Goal: Find specific page/section: Find specific page/section

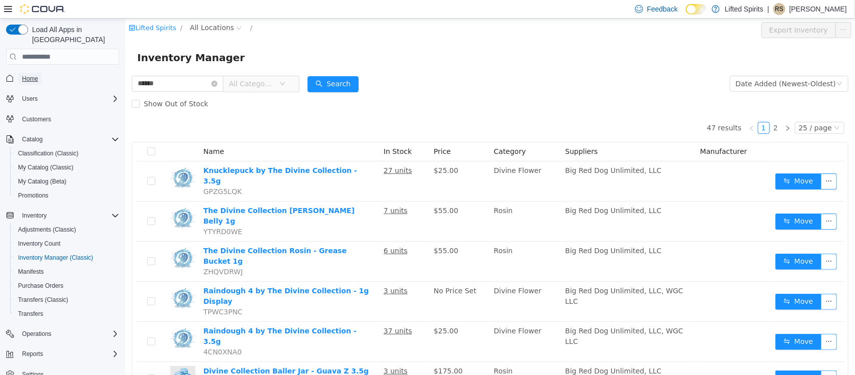
click at [31, 73] on span "Home" at bounding box center [30, 79] width 16 height 12
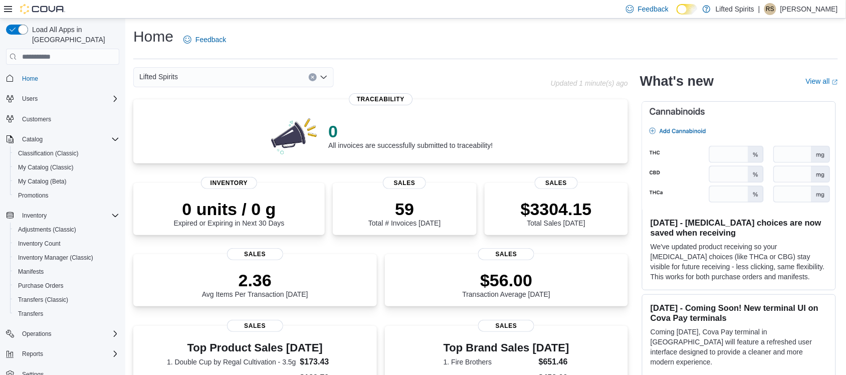
click at [202, 81] on div "Lifted Spirits" at bounding box center [233, 77] width 200 height 20
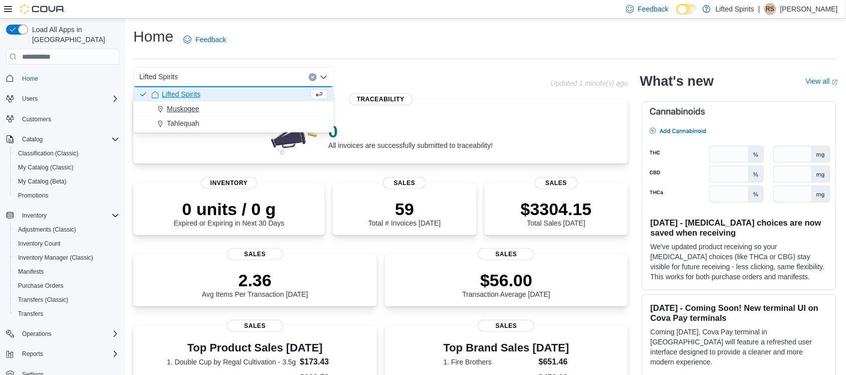
click at [203, 109] on div "Muskogee" at bounding box center [239, 109] width 176 height 10
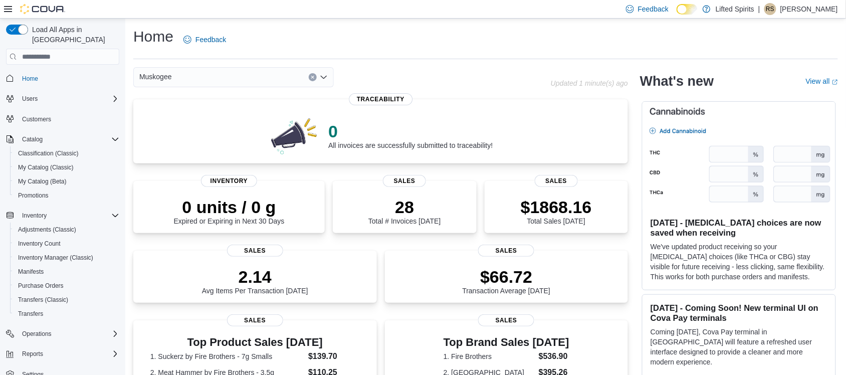
click at [211, 78] on div "Muskogee" at bounding box center [233, 77] width 200 height 20
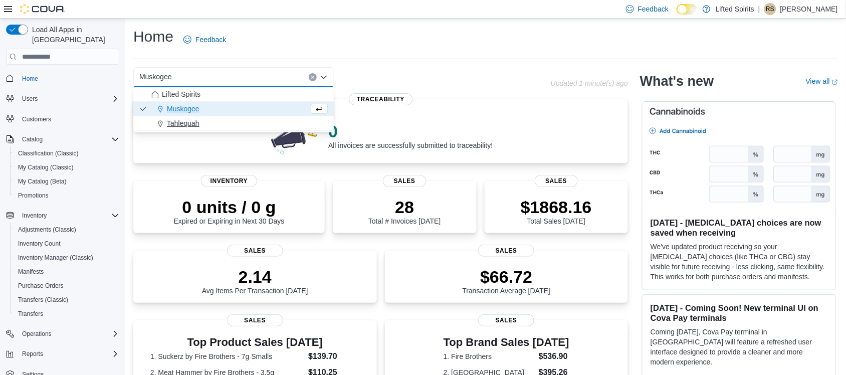
click at [211, 118] on div "Tahlequah" at bounding box center [239, 123] width 176 height 10
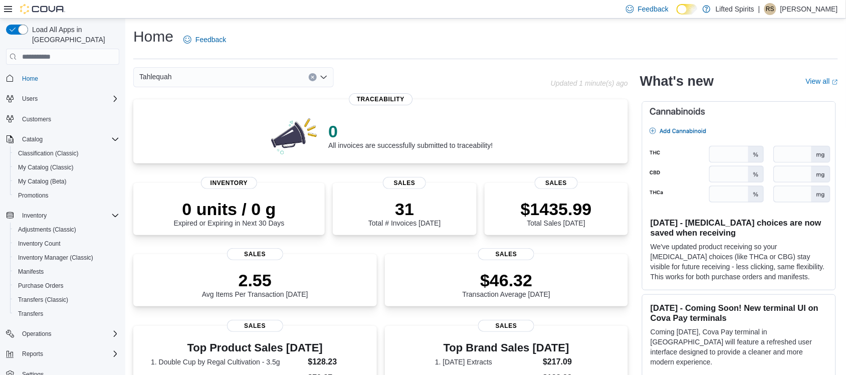
click at [208, 81] on div "Tahlequah Combo box. Selected. [GEOGRAPHIC_DATA]. Press Backspace to delete Tah…" at bounding box center [233, 77] width 200 height 20
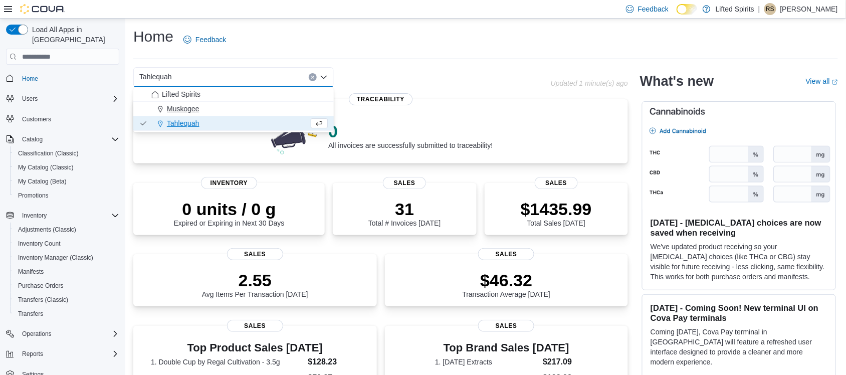
click at [208, 113] on div "Muskogee" at bounding box center [239, 109] width 176 height 10
